Goal: Task Accomplishment & Management: Manage account settings

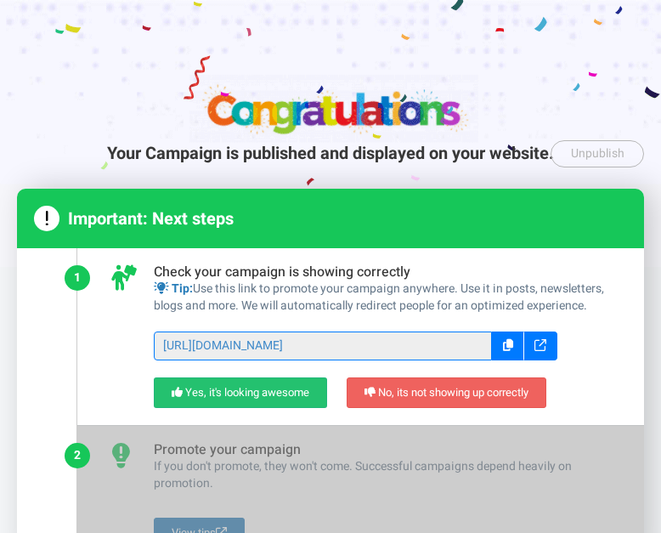
select select "954"
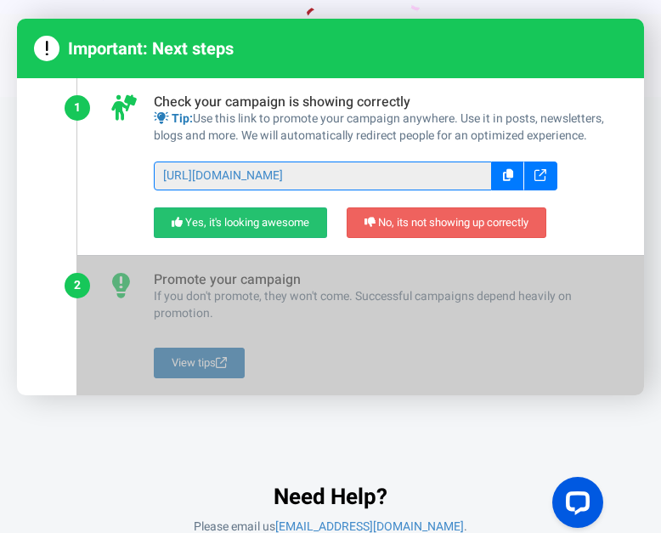
scroll to position [181, 0]
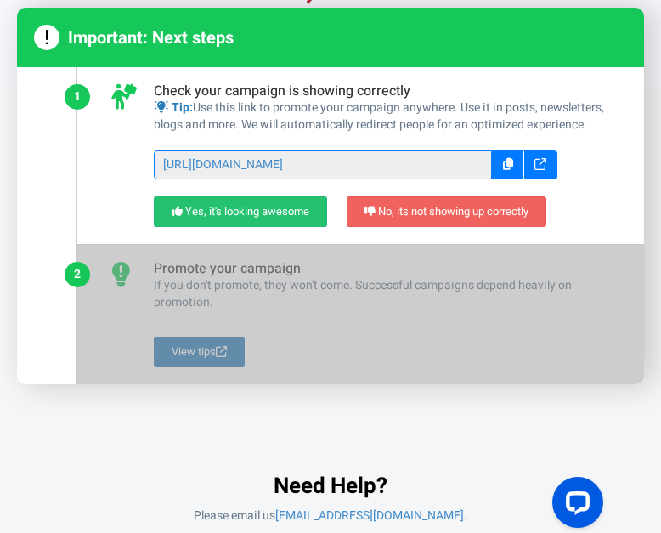
click at [11, 71] on div "Your Campaign is published and displayed on your website. Unpublish Unpublish t…" at bounding box center [330, 243] width 661 height 561
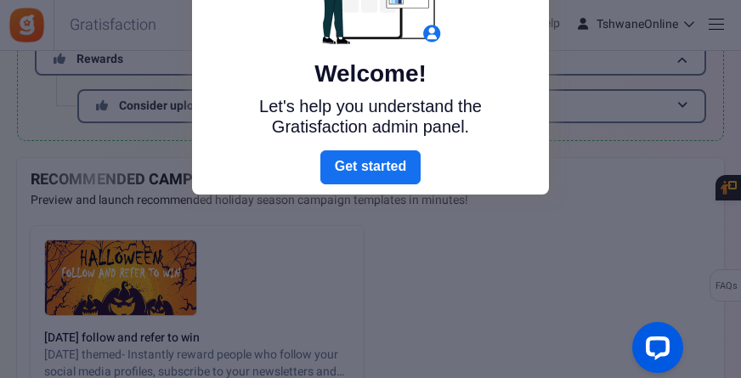
click at [589, 178] on div at bounding box center [370, 189] width 741 height 378
click at [376, 167] on link "Next" at bounding box center [370, 167] width 100 height 34
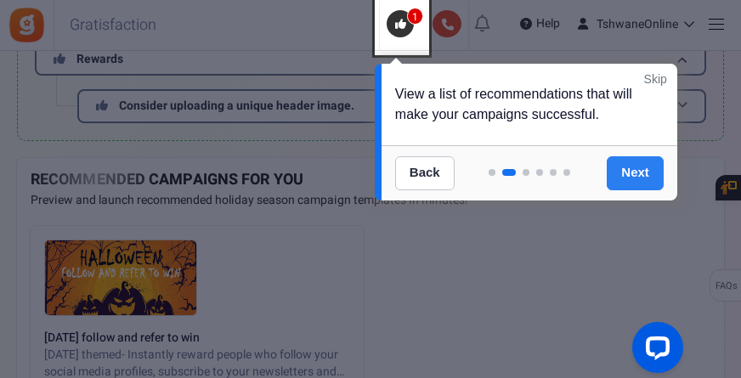
click at [637, 165] on link "Next" at bounding box center [635, 173] width 57 height 34
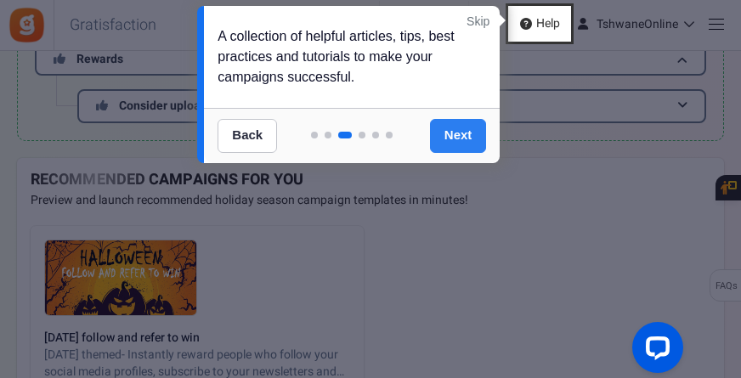
click at [453, 132] on link "Next" at bounding box center [458, 136] width 57 height 34
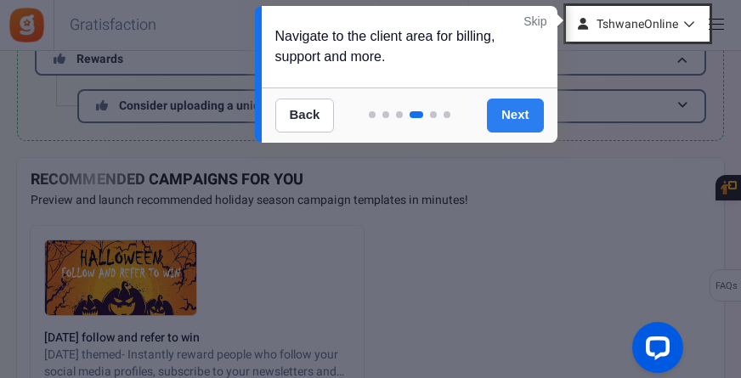
click at [501, 113] on link "Next" at bounding box center [515, 116] width 57 height 34
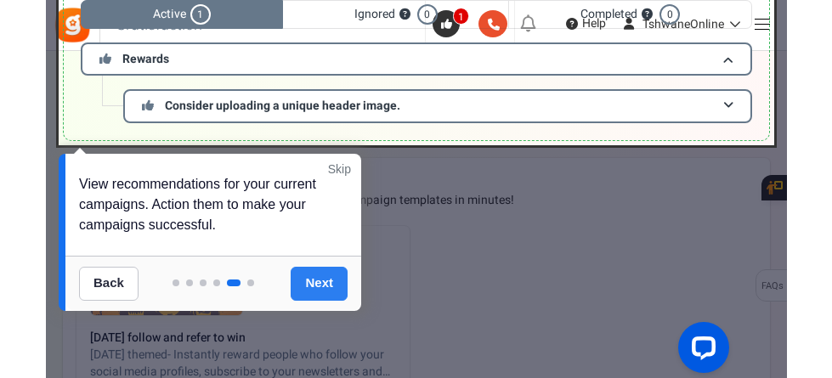
scroll to position [13, 0]
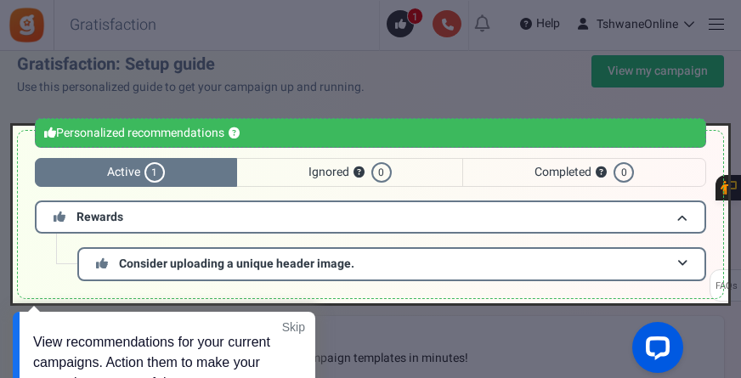
click at [517, 81] on div at bounding box center [370, 189] width 741 height 378
click at [324, 82] on div at bounding box center [370, 189] width 741 height 378
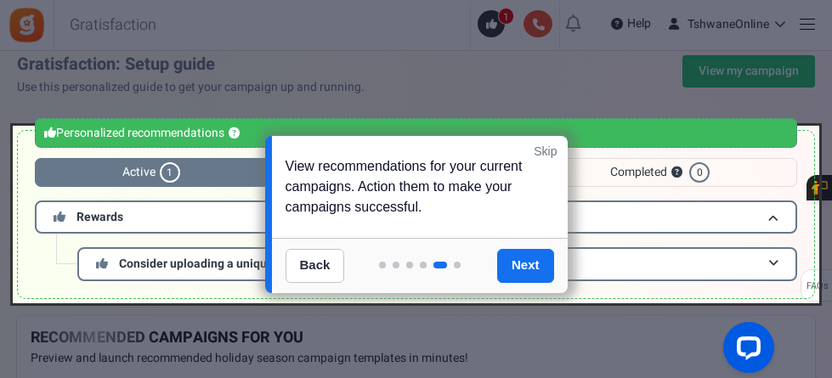
click at [538, 149] on link "Skip" at bounding box center [545, 151] width 23 height 17
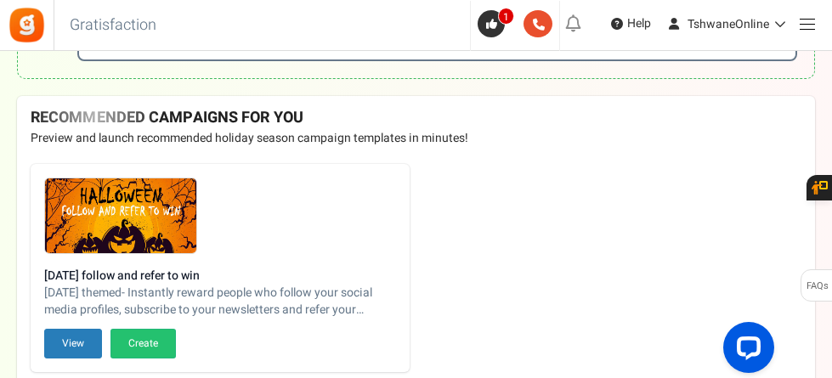
scroll to position [71, 0]
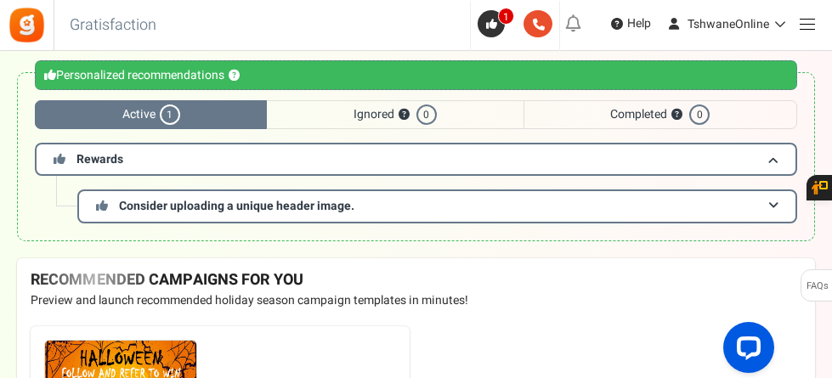
click at [169, 108] on span "1" at bounding box center [170, 115] width 20 height 20
click at [768, 161] on span at bounding box center [773, 159] width 10 height 13
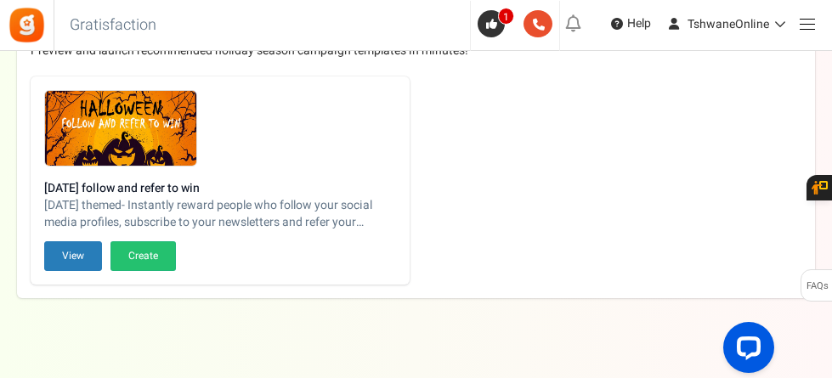
scroll to position [278, 0]
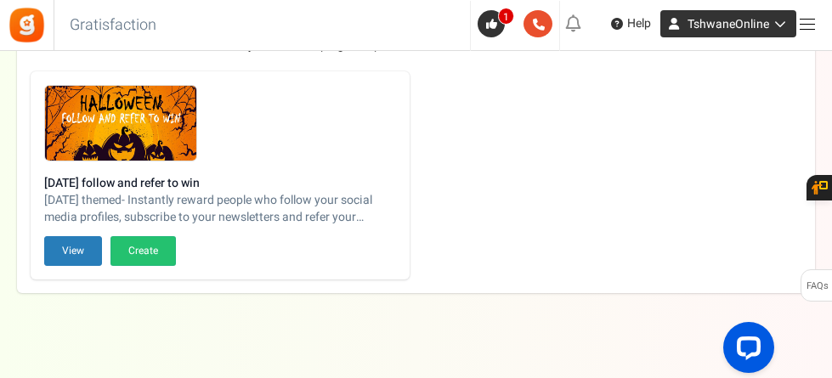
click at [774, 21] on icon at bounding box center [777, 24] width 17 height 12
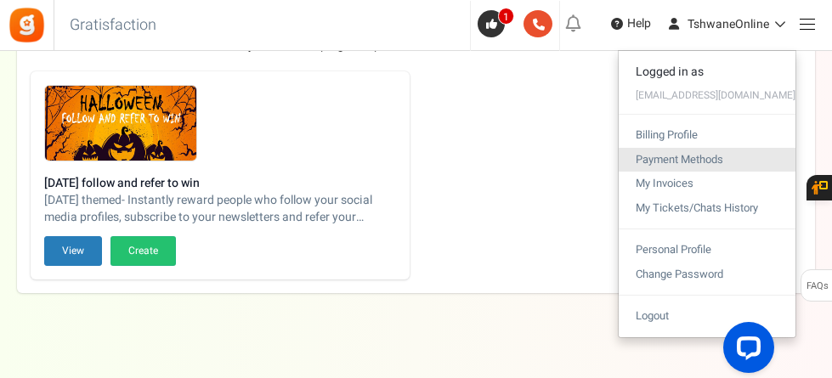
click at [693, 159] on link "Payment Methods" at bounding box center [707, 160] width 177 height 25
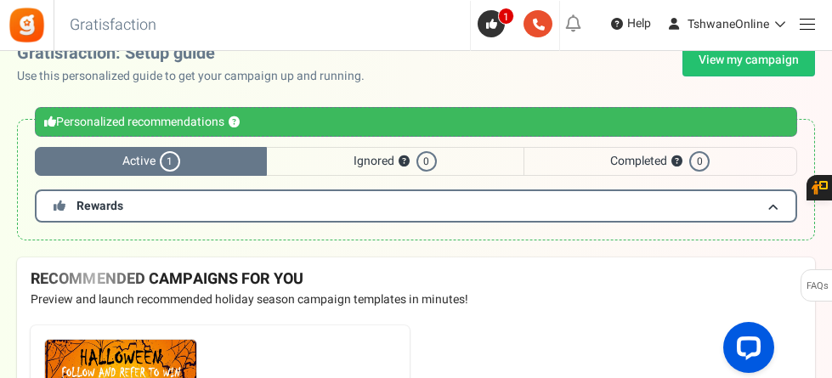
scroll to position [23, 0]
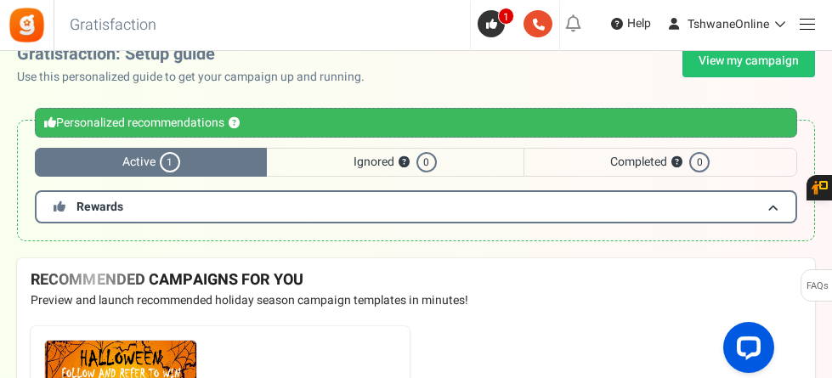
click at [809, 24] on span at bounding box center [807, 24] width 15 height 1
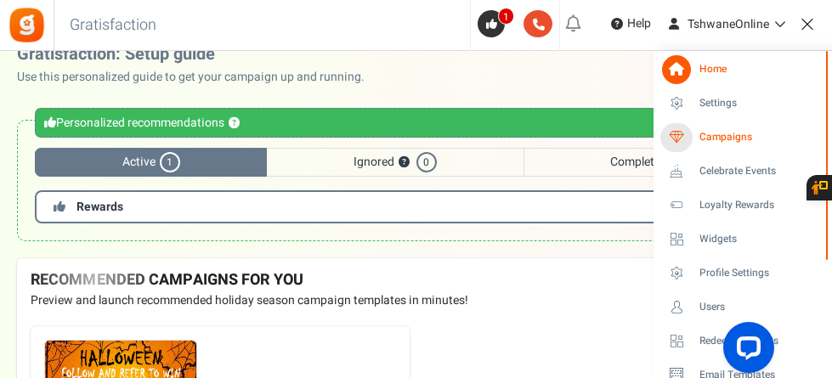
click at [705, 134] on span "Campaigns" at bounding box center [758, 137] width 119 height 14
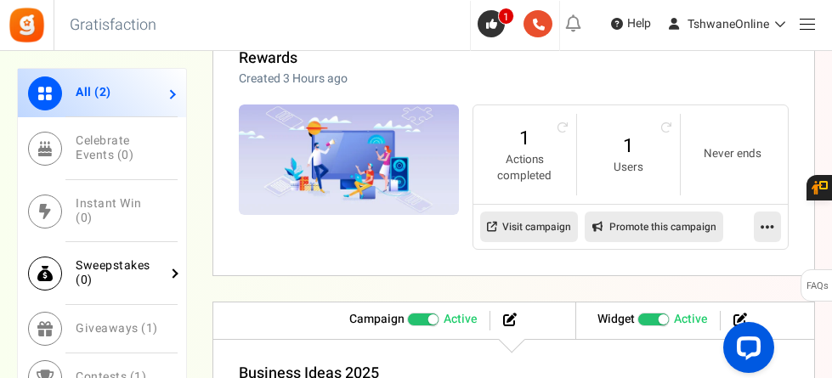
scroll to position [850, 0]
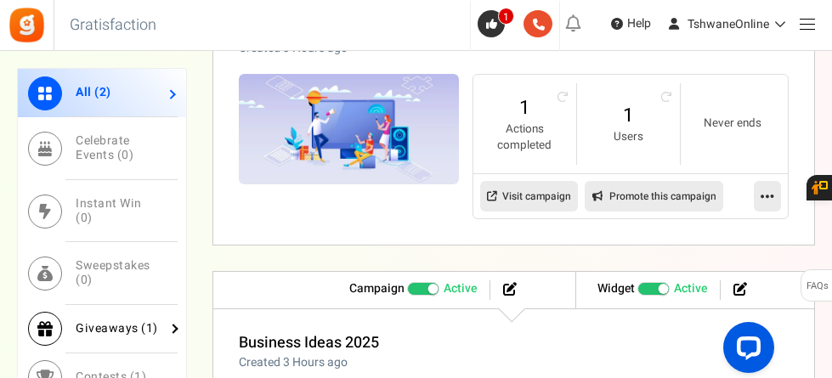
click at [123, 320] on span "Giveaways ( 1 )" at bounding box center [117, 329] width 82 height 18
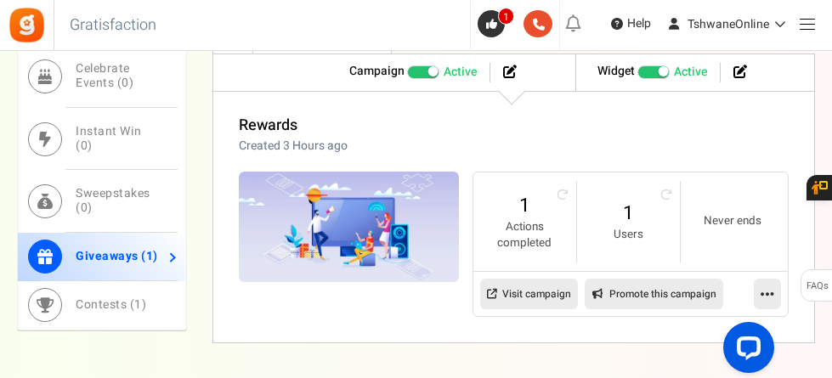
scroll to position [824, 0]
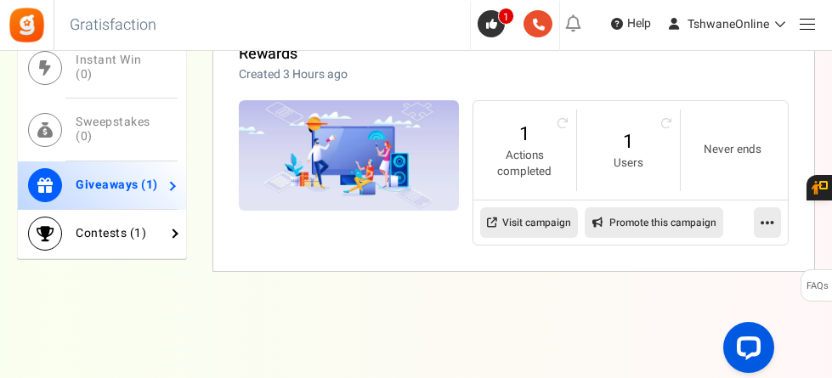
click at [95, 234] on span "Contests ( 1 )" at bounding box center [111, 233] width 71 height 18
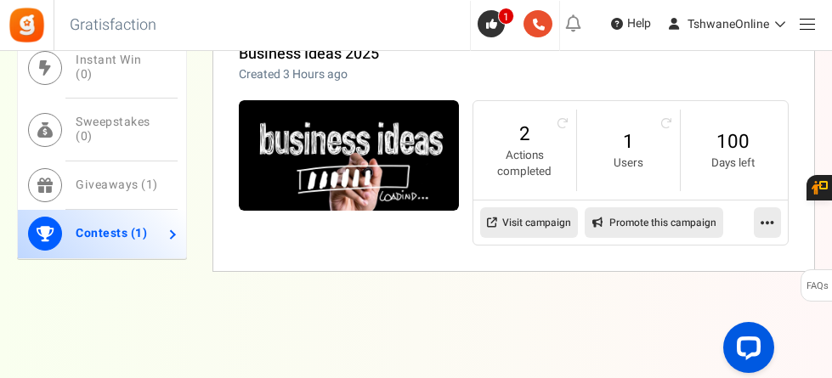
scroll to position [886, 0]
click at [146, 184] on span "1" at bounding box center [150, 185] width 8 height 18
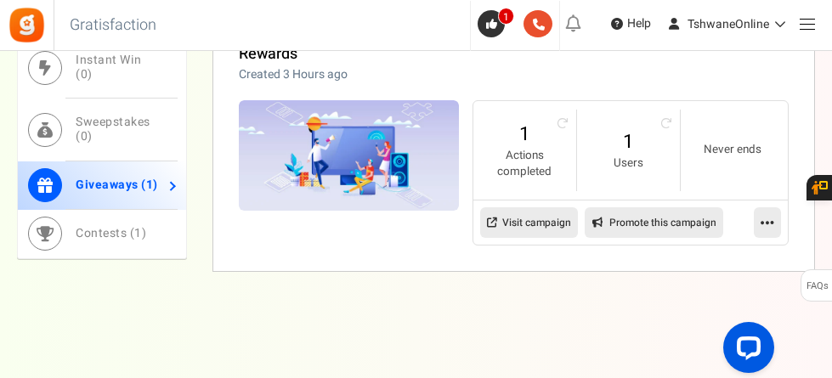
click at [765, 221] on icon at bounding box center [768, 222] width 14 height 15
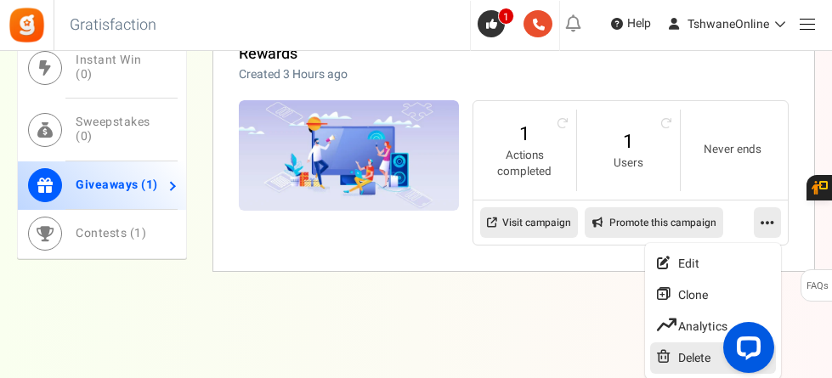
click at [703, 355] on link "Delete" at bounding box center [713, 357] width 126 height 31
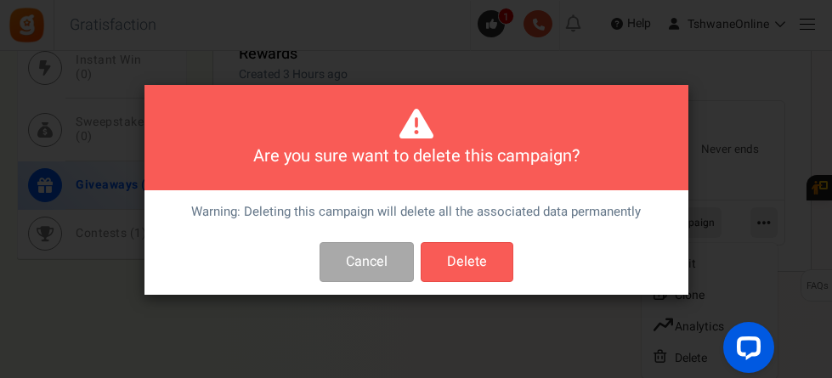
scroll to position [0, 0]
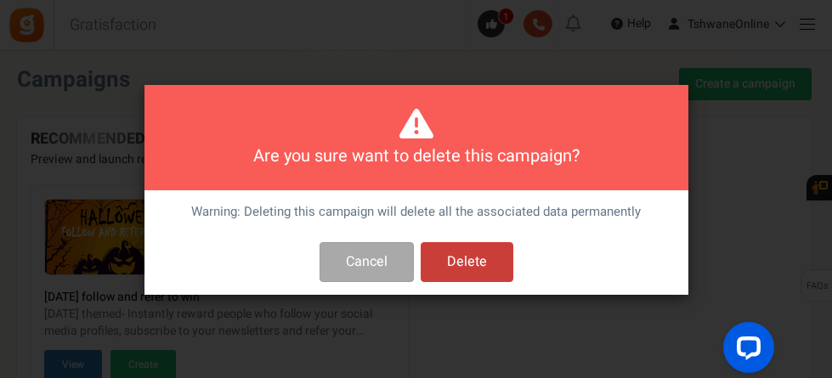
click at [467, 257] on button "Delete" at bounding box center [467, 262] width 93 height 40
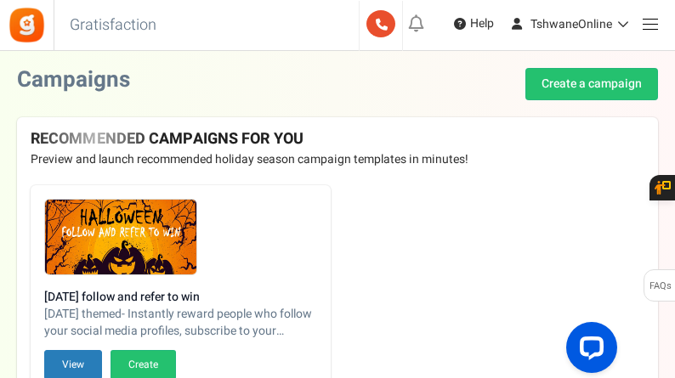
click at [652, 25] on link at bounding box center [649, 23] width 33 height 33
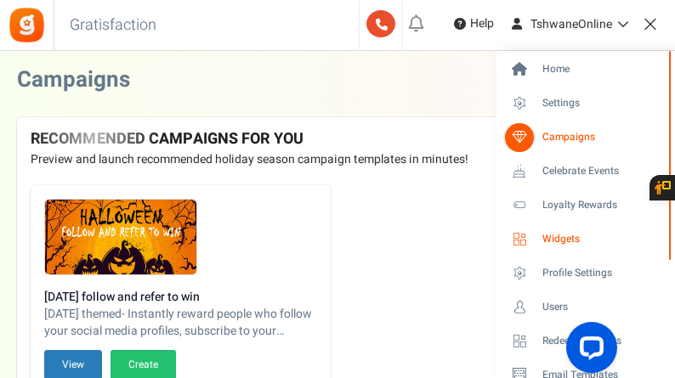
click at [559, 242] on span "Widgets" at bounding box center [601, 239] width 119 height 14
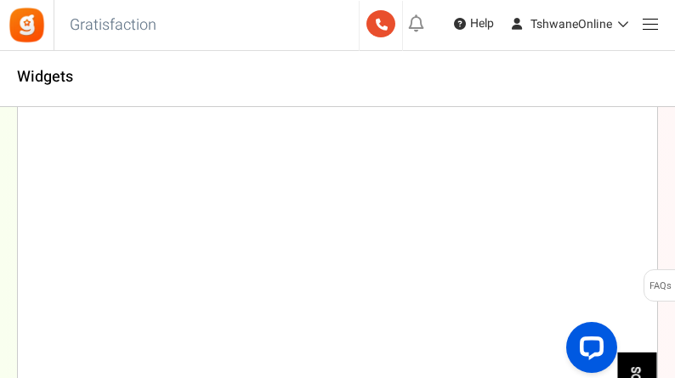
scroll to position [604, 0]
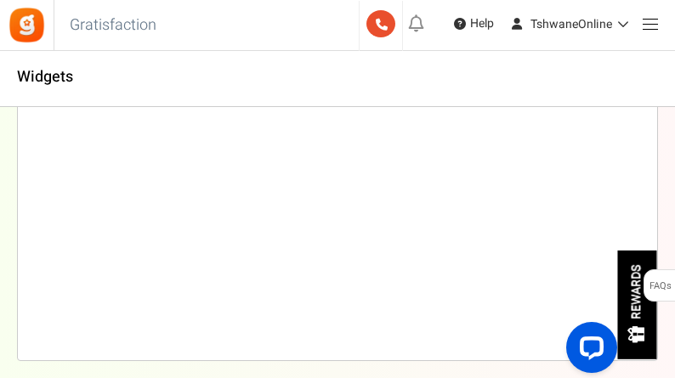
click at [652, 25] on link at bounding box center [649, 23] width 33 height 33
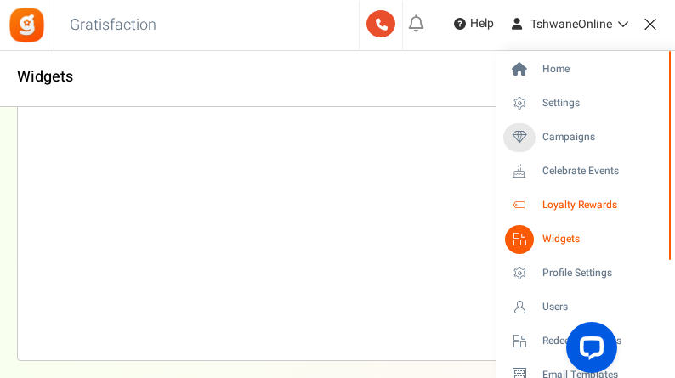
click at [575, 207] on span "Loyalty Rewards" at bounding box center [601, 205] width 119 height 14
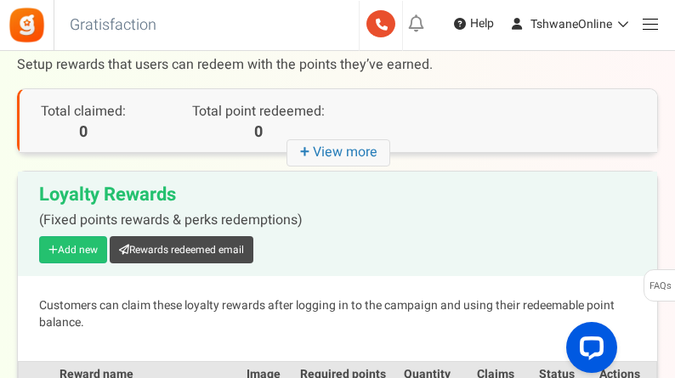
scroll to position [42, 0]
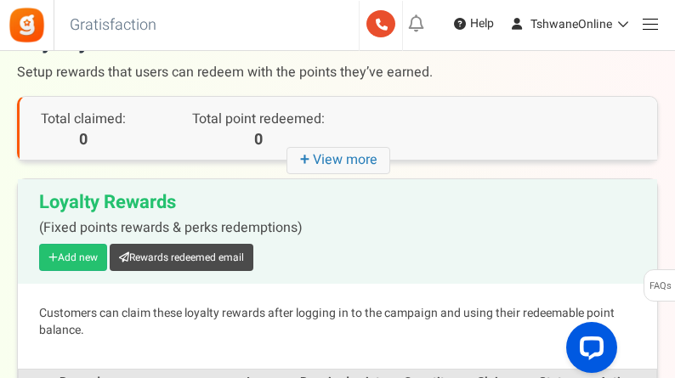
click at [650, 30] on link at bounding box center [649, 23] width 33 height 33
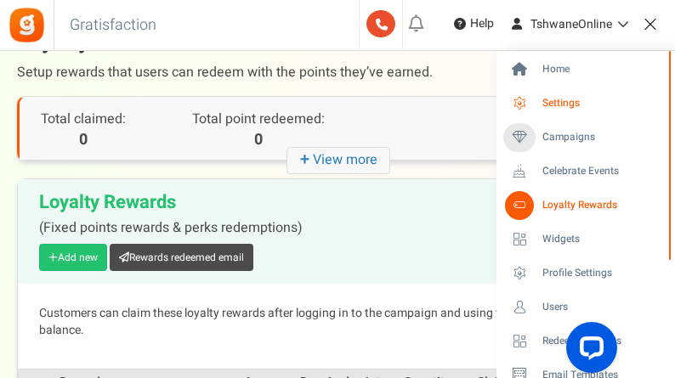
click at [569, 97] on span "Settings" at bounding box center [601, 103] width 119 height 14
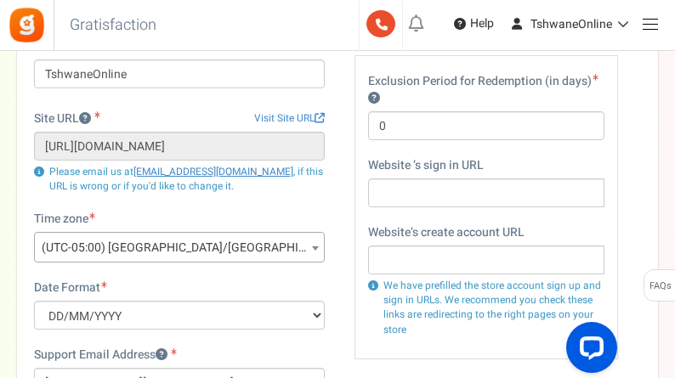
scroll to position [170, 0]
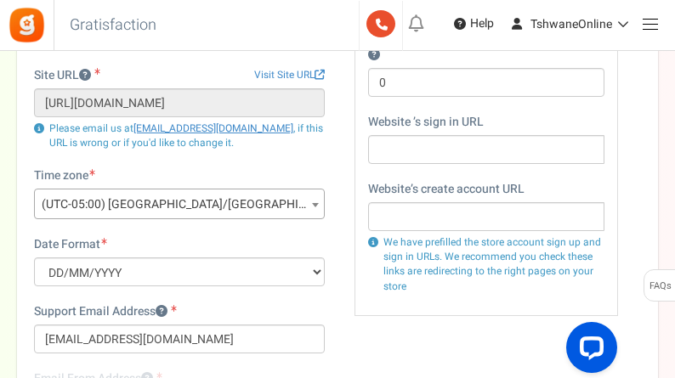
click at [275, 204] on span "(UTC-05:00) [GEOGRAPHIC_DATA]/[GEOGRAPHIC_DATA]" at bounding box center [179, 205] width 289 height 31
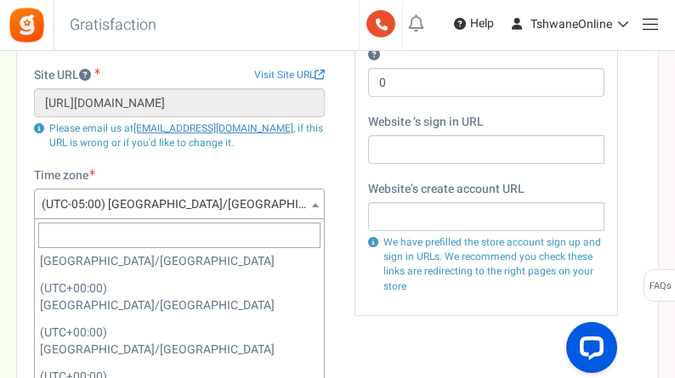
scroll to position [6577, 0]
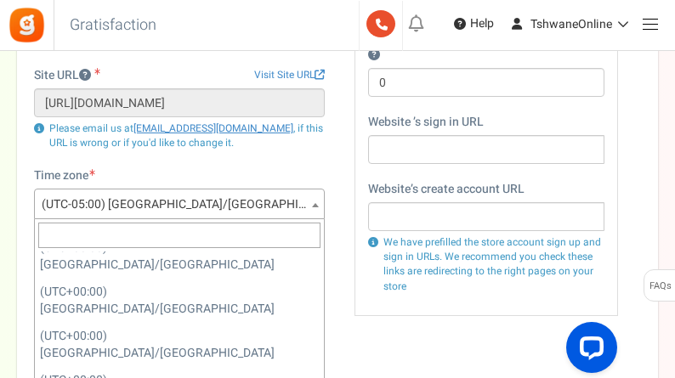
select select "[GEOGRAPHIC_DATA]/[GEOGRAPHIC_DATA]"
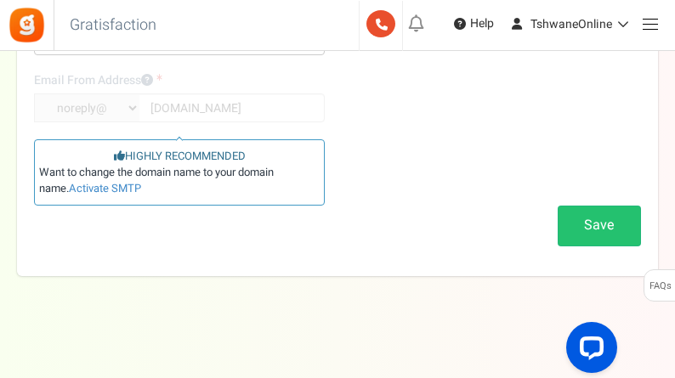
scroll to position [469, 0]
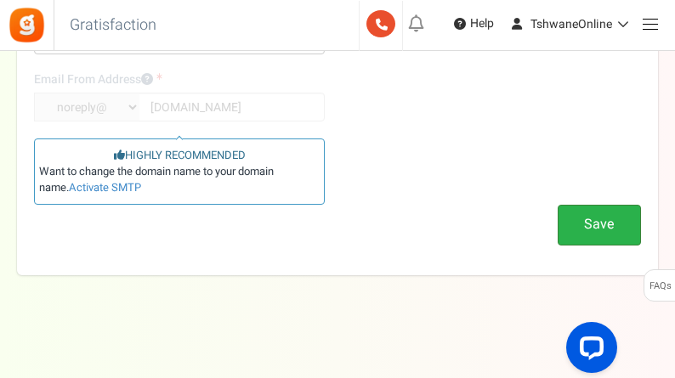
click at [605, 216] on button "Save" at bounding box center [598, 225] width 83 height 40
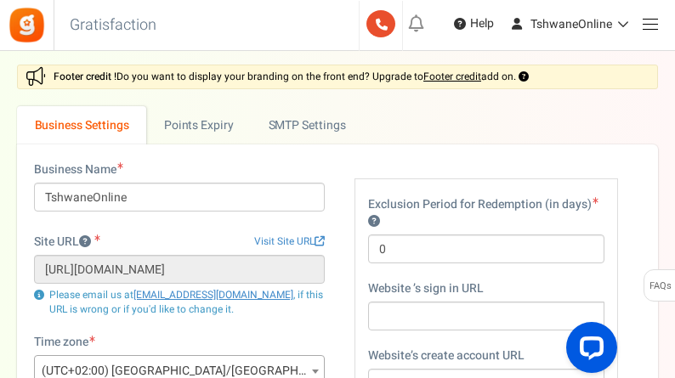
scroll to position [0, 0]
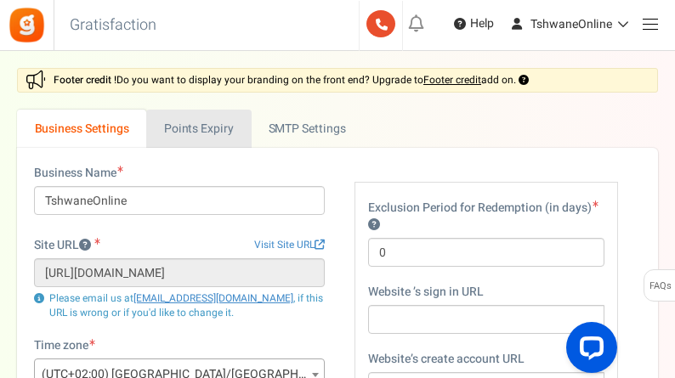
click at [212, 133] on link "Points Expiry" at bounding box center [198, 129] width 105 height 38
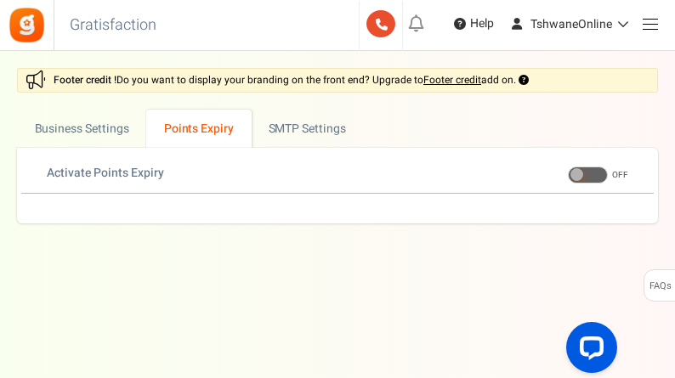
click at [587, 178] on span at bounding box center [588, 175] width 40 height 17
click at [568, 178] on input "ON OFF" at bounding box center [568, 175] width 0 height 11
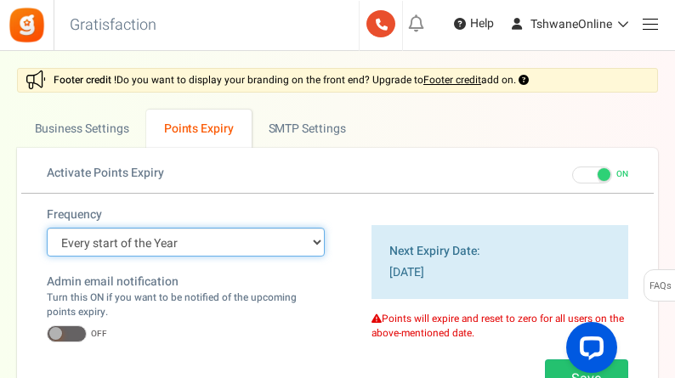
click at [314, 244] on select "Every start of the Year Every start of the Month Exact Date (one Time)" at bounding box center [186, 242] width 278 height 29
click at [163, 246] on select "Every start of the Year Every start of the Month Exact Date (one Time)" at bounding box center [186, 242] width 278 height 29
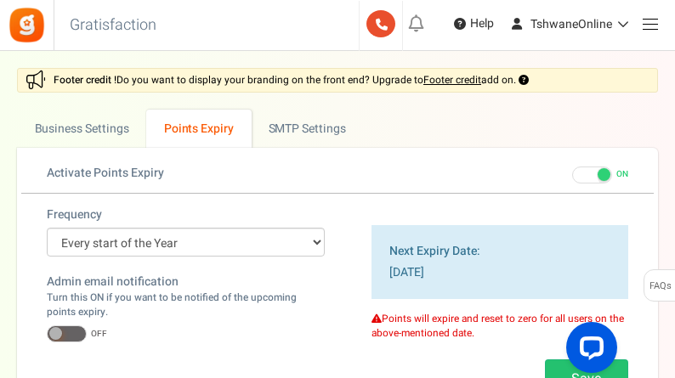
click at [594, 173] on span at bounding box center [592, 175] width 40 height 17
click at [572, 173] on input "ON OFF" at bounding box center [572, 175] width 0 height 11
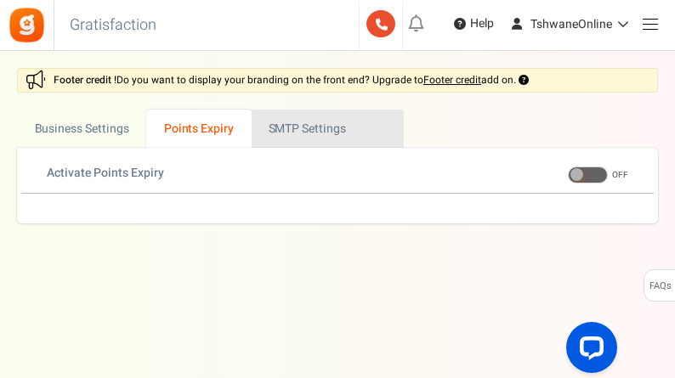
click at [294, 130] on link "Active SMTP Settings" at bounding box center [328, 129] width 152 height 38
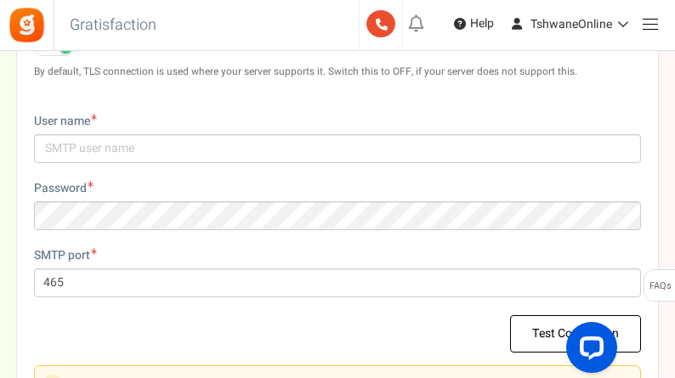
scroll to position [670, 0]
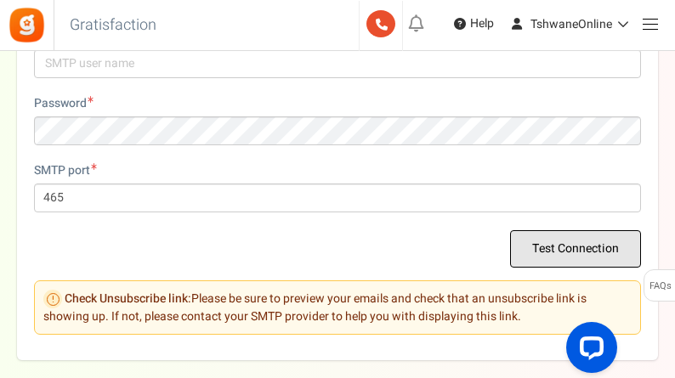
click at [588, 258] on button "Test Connection" at bounding box center [575, 248] width 131 height 37
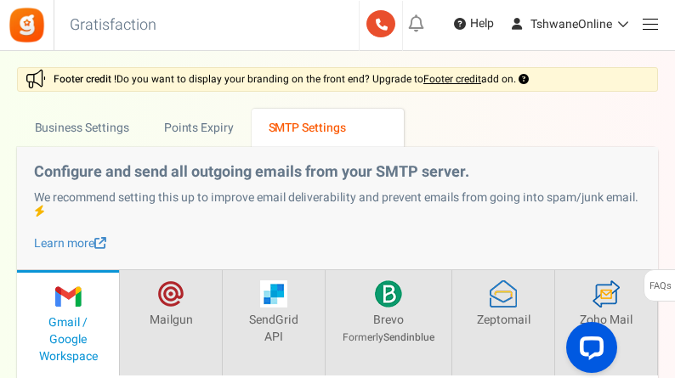
scroll to position [0, 0]
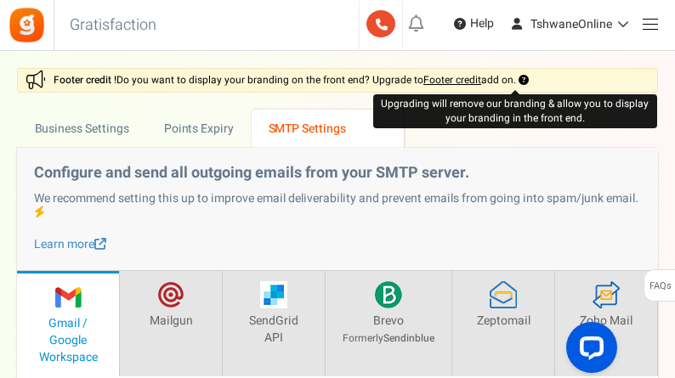
click at [525, 82] on icon at bounding box center [523, 80] width 10 height 10
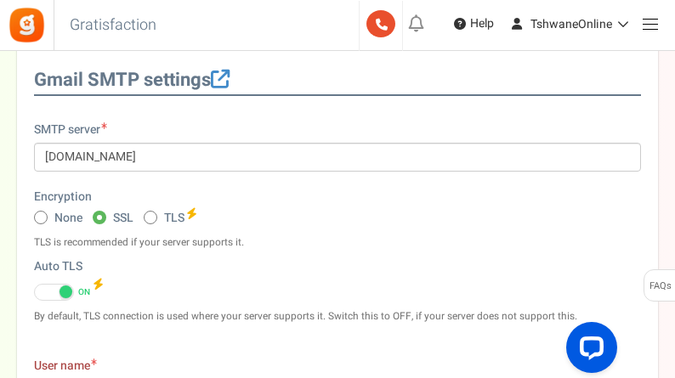
scroll to position [170, 0]
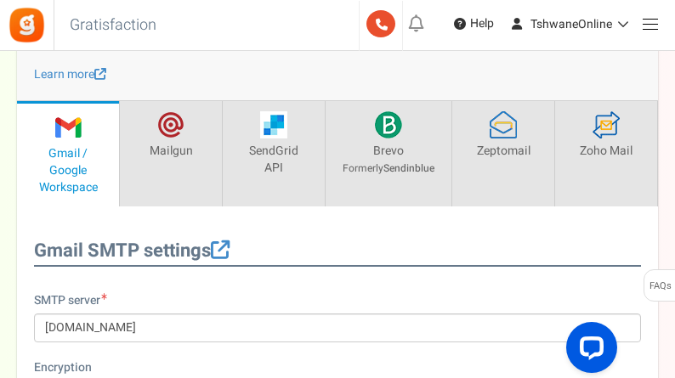
click at [28, 25] on img at bounding box center [27, 25] width 38 height 38
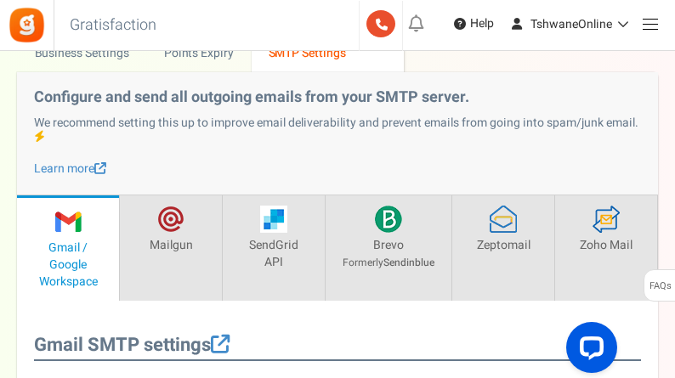
scroll to position [0, 0]
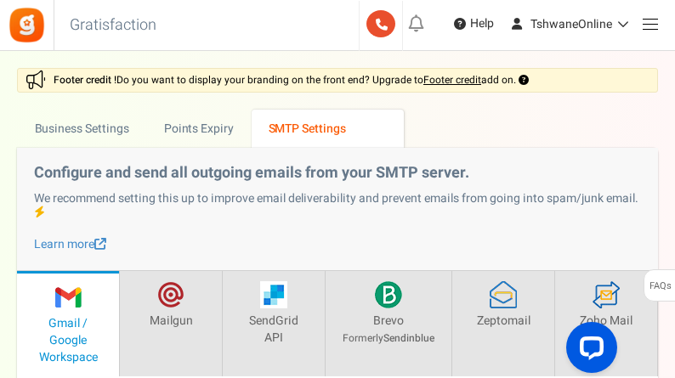
click at [648, 27] on link at bounding box center [649, 23] width 33 height 33
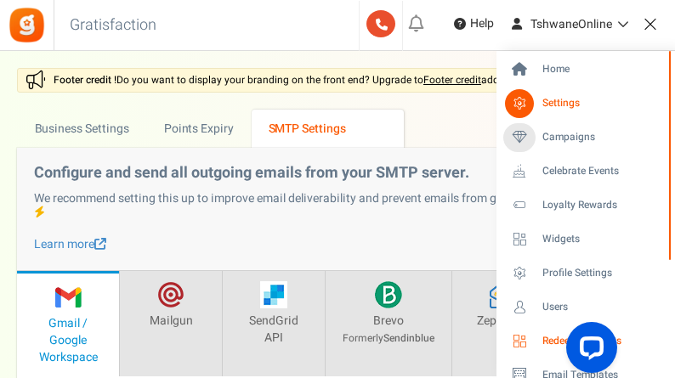
click at [544, 336] on span "Redeemed Points" at bounding box center [601, 341] width 119 height 14
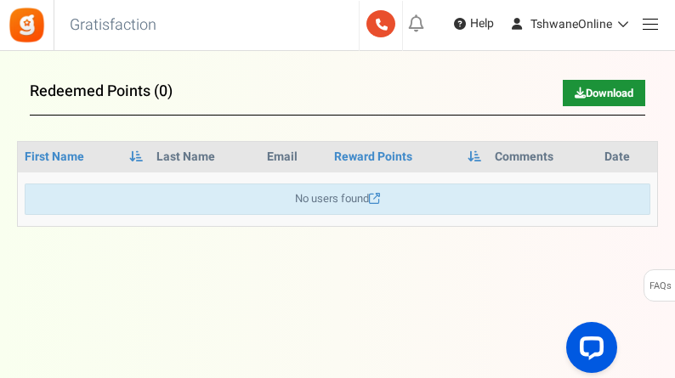
click at [650, 31] on link at bounding box center [649, 23] width 33 height 33
